Goal: Task Accomplishment & Management: Use online tool/utility

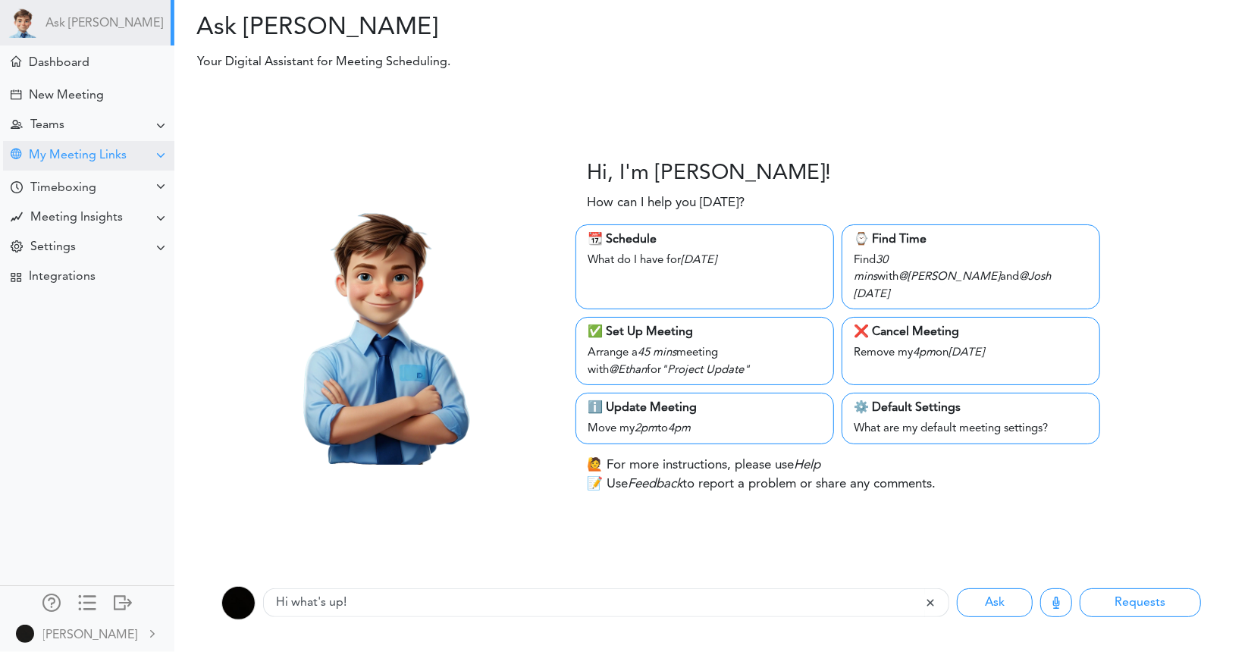
click at [86, 168] on div "My Meeting Links" at bounding box center [88, 156] width 171 height 30
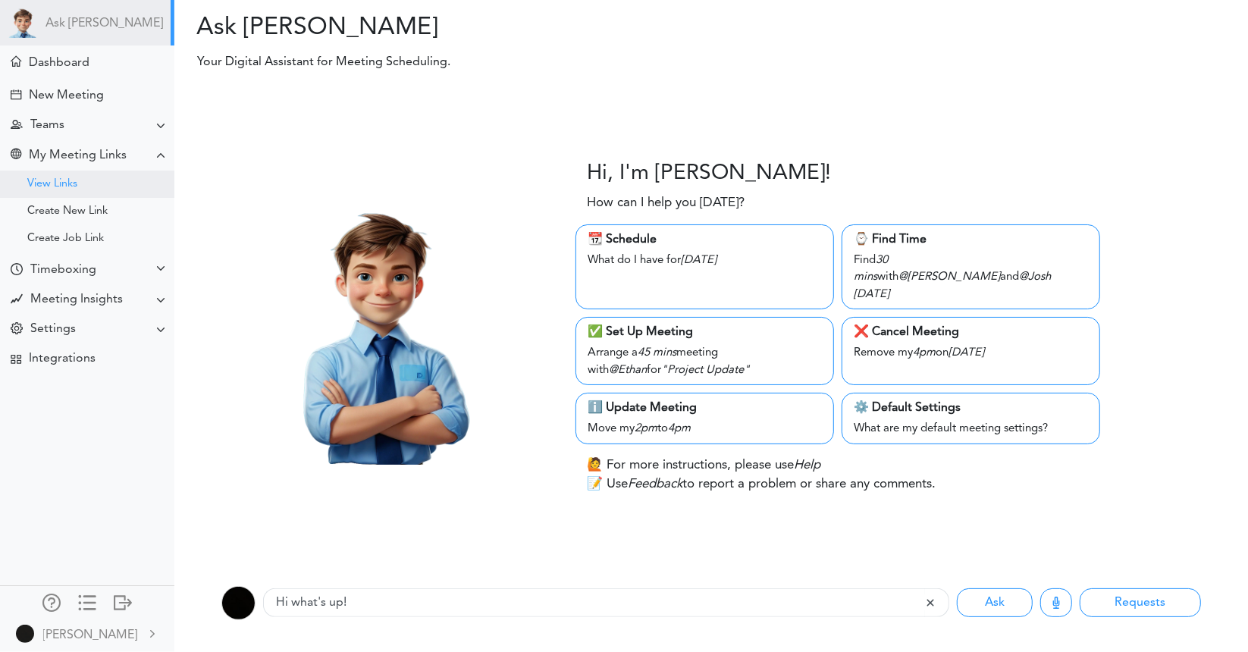
click at [102, 196] on div "View Links" at bounding box center [87, 184] width 174 height 27
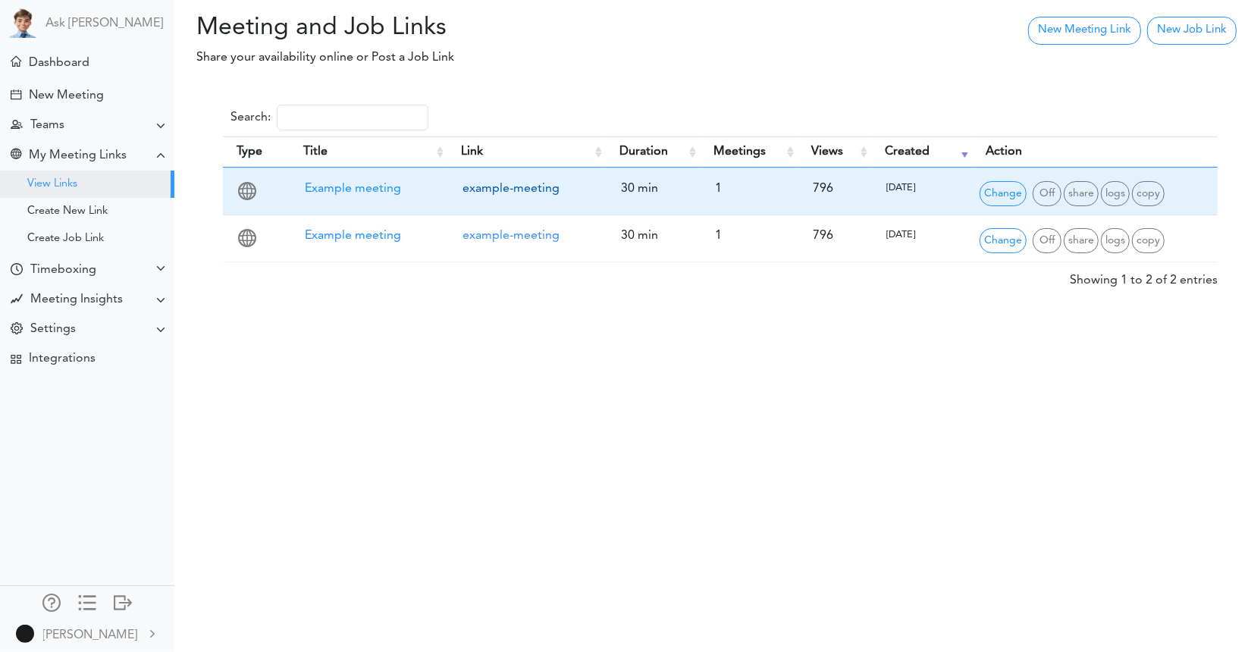
click at [482, 190] on link "example-meeting" at bounding box center [510, 189] width 97 height 12
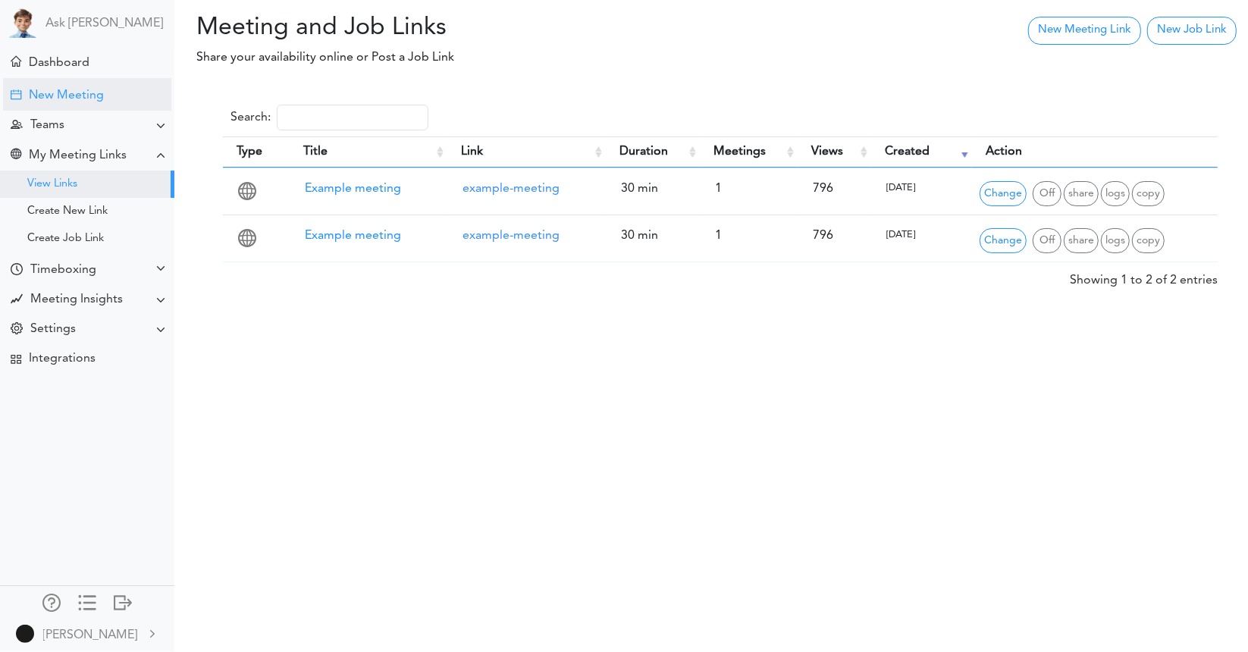
click at [77, 89] on div "New Meeting" at bounding box center [66, 96] width 75 height 14
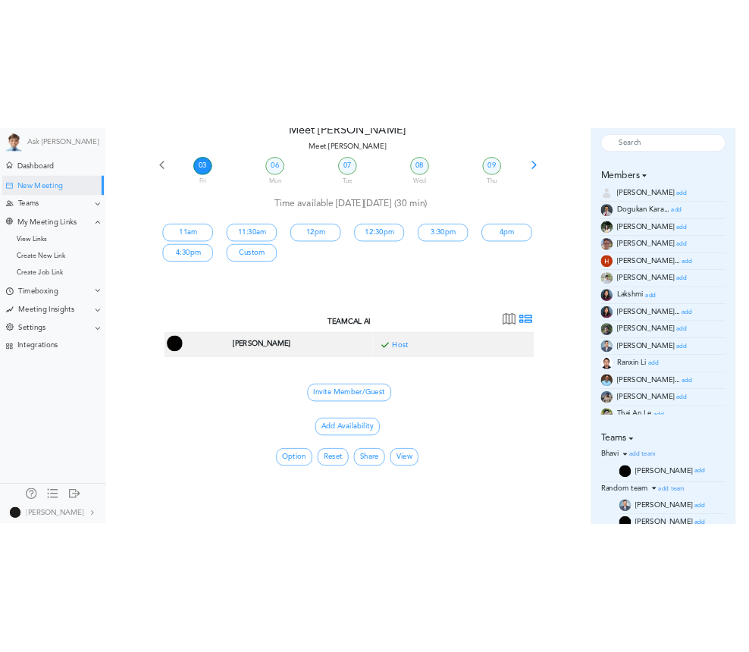
scroll to position [227, 0]
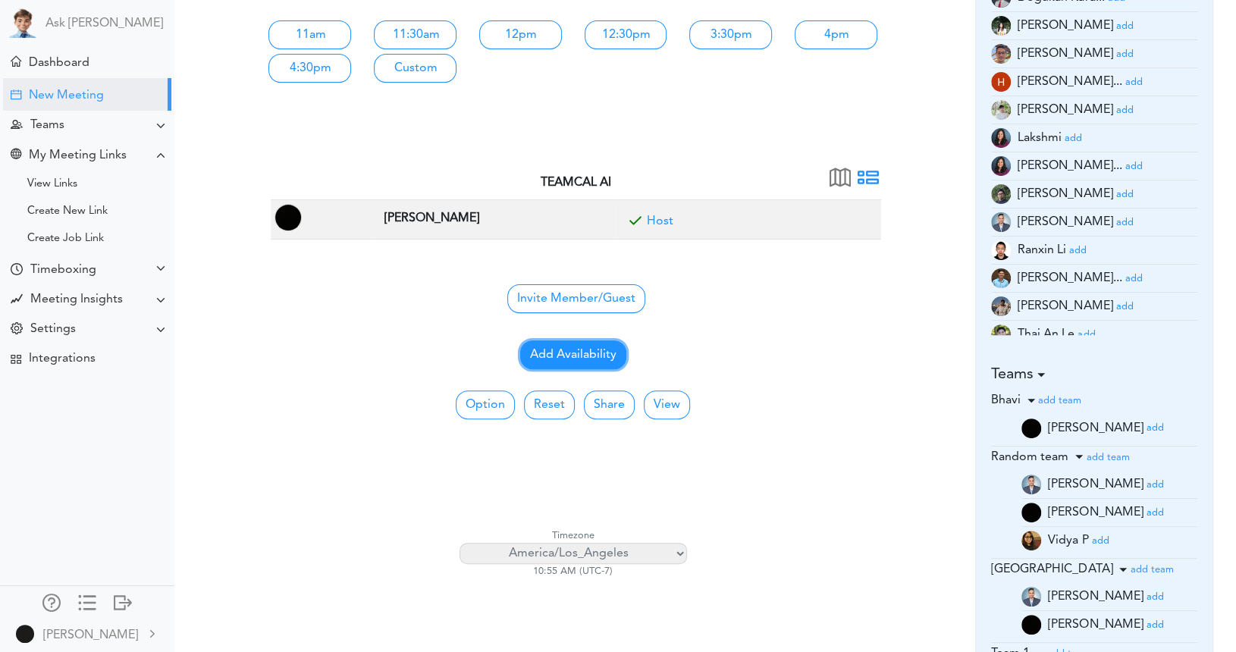
click at [585, 352] on button "Add Availability" at bounding box center [573, 354] width 106 height 29
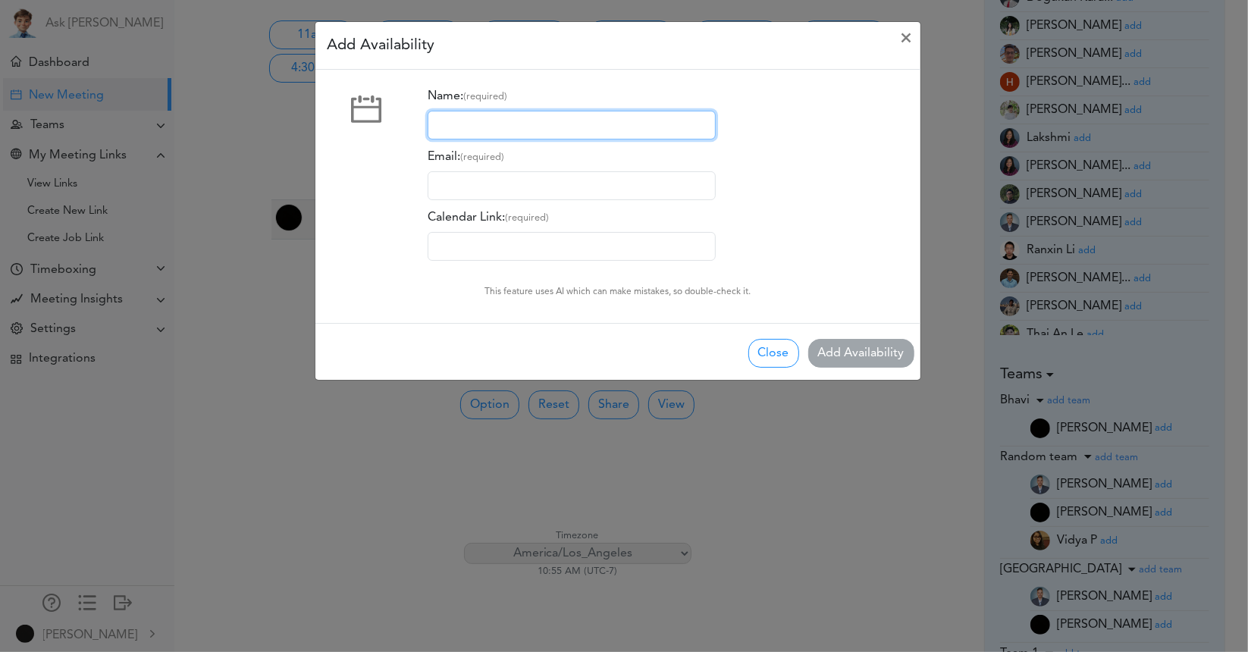
click at [501, 118] on input "Name: (required)" at bounding box center [572, 125] width 288 height 29
type input "[PERSON_NAME]"
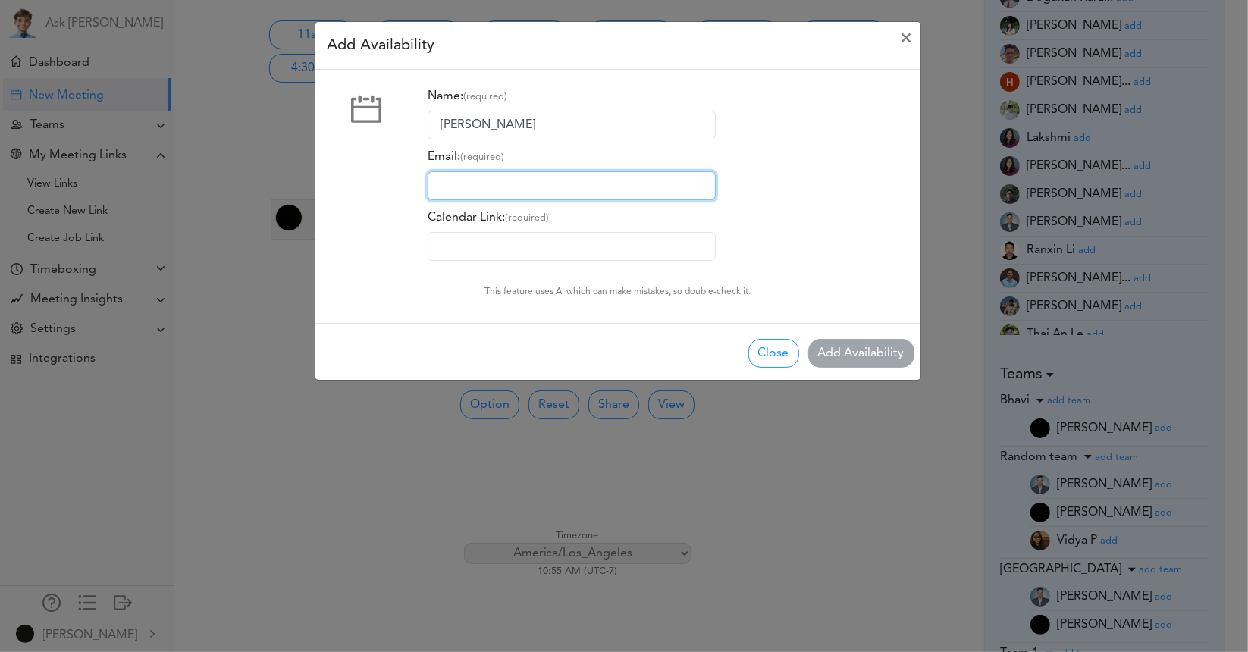
drag, startPoint x: 530, startPoint y: 177, endPoint x: 534, endPoint y: 194, distance: 18.0
click at [530, 177] on input "Email: (required)" at bounding box center [572, 185] width 288 height 29
type input "[EMAIL_ADDRESS][DOMAIN_NAME]"
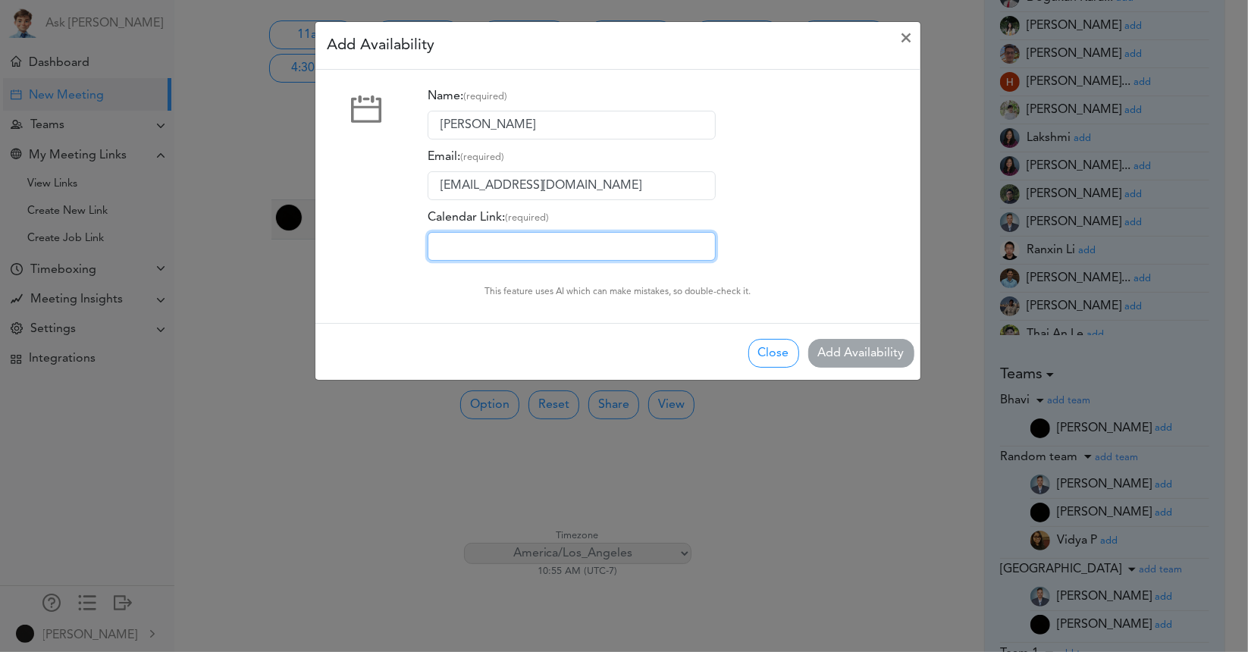
click at [544, 242] on input "Calendar Link: (required)" at bounding box center [572, 246] width 288 height 29
type input "[URL][DOMAIN_NAME][DATE]"
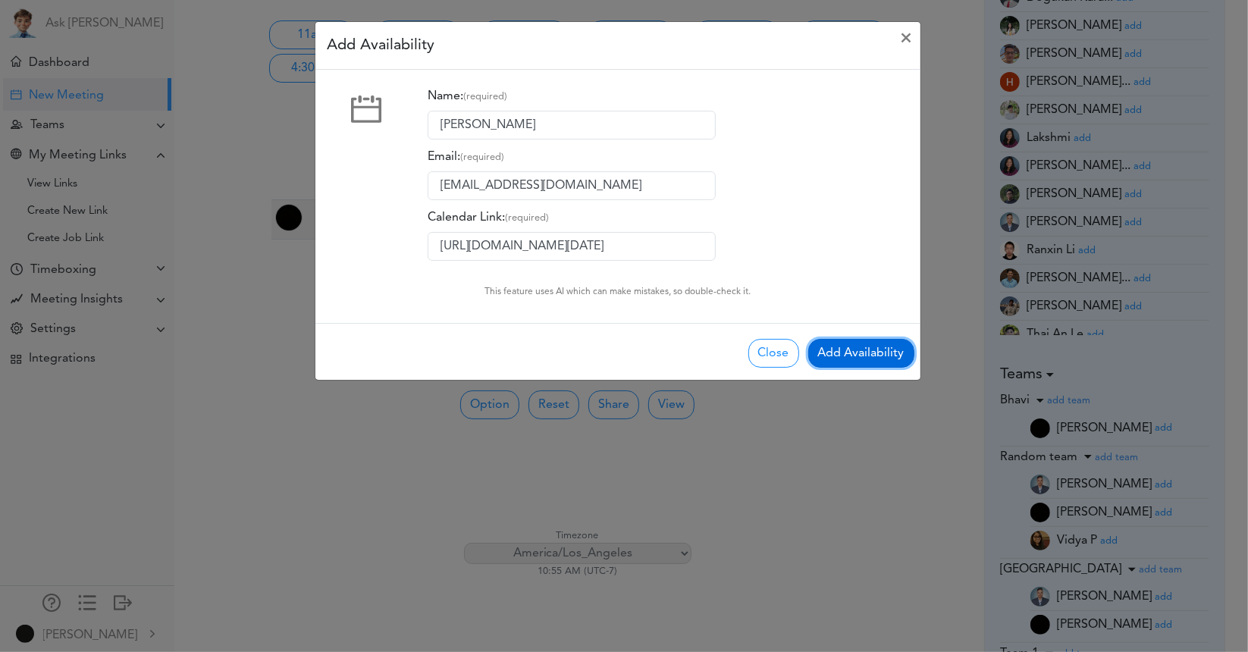
click at [853, 352] on button "Add Availability" at bounding box center [861, 353] width 106 height 29
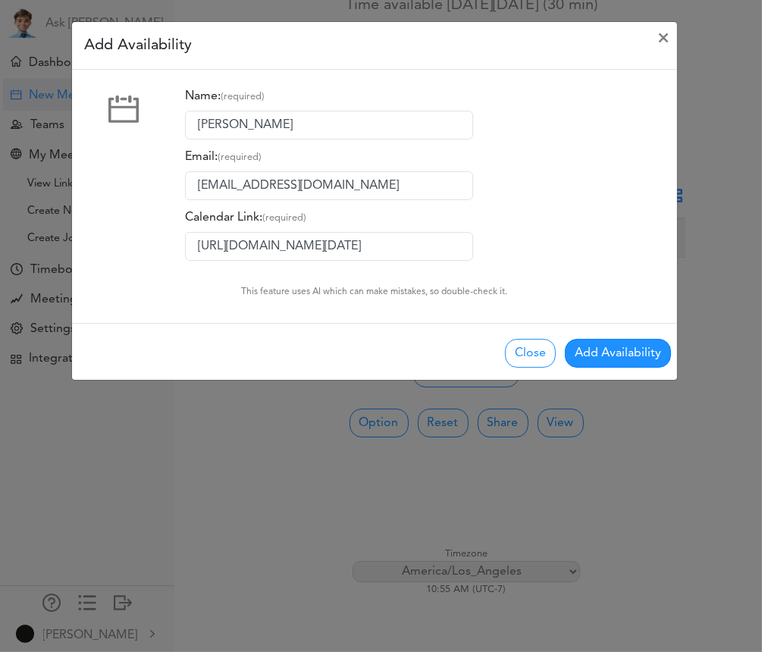
click at [467, 494] on div "Add Availability × Name: (required) [PERSON_NAME] Email: (required) [EMAIL_ADDR…" at bounding box center [381, 326] width 762 height 652
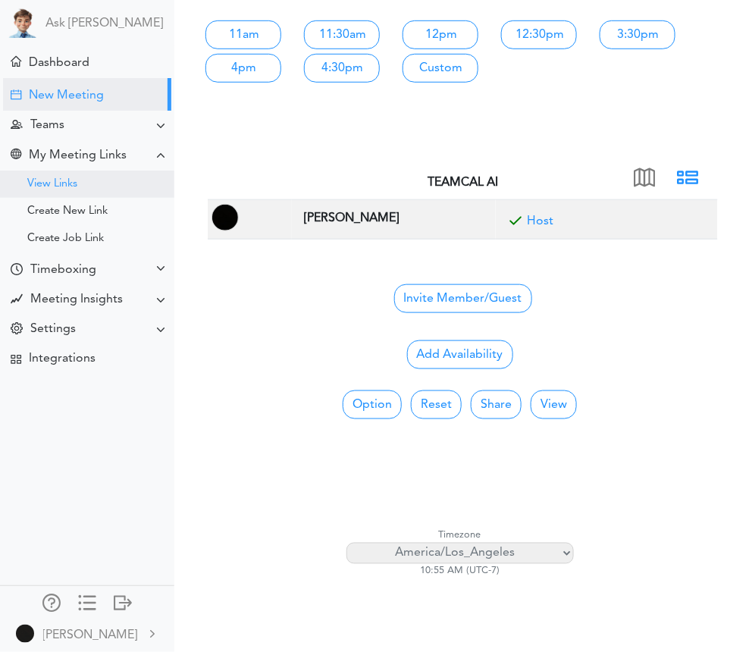
click at [80, 185] on div "View Links" at bounding box center [87, 184] width 174 height 27
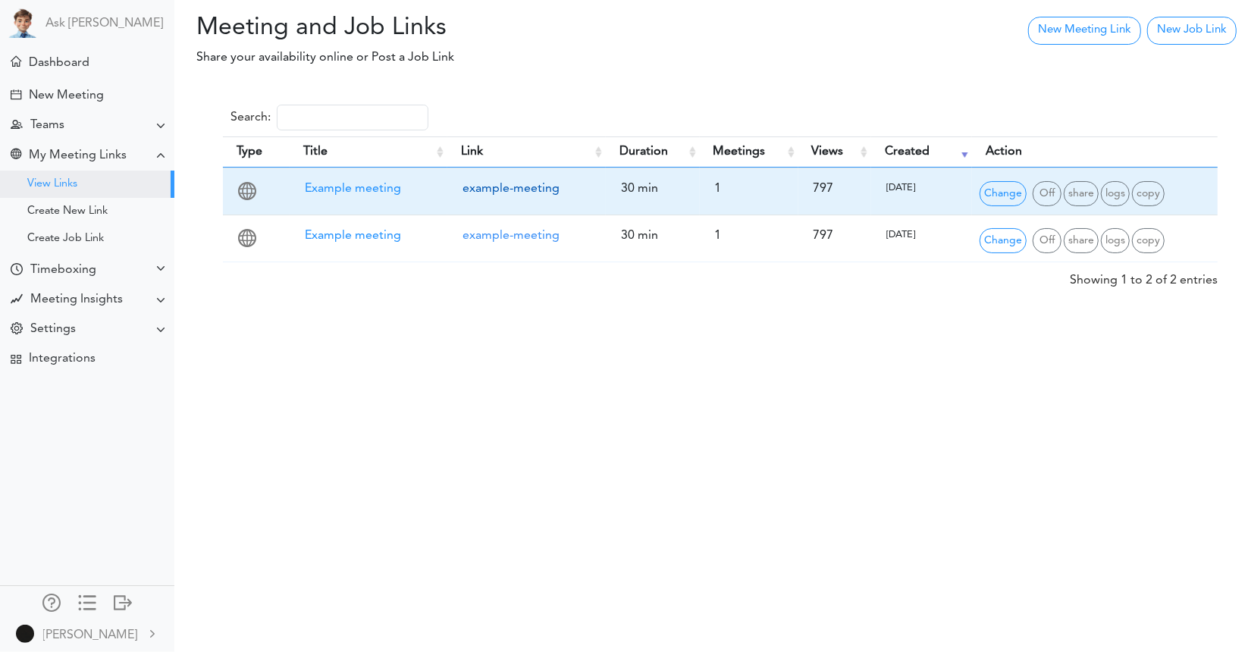
click at [487, 189] on link "example-meeting" at bounding box center [510, 189] width 97 height 12
